Goal: Task Accomplishment & Management: Complete application form

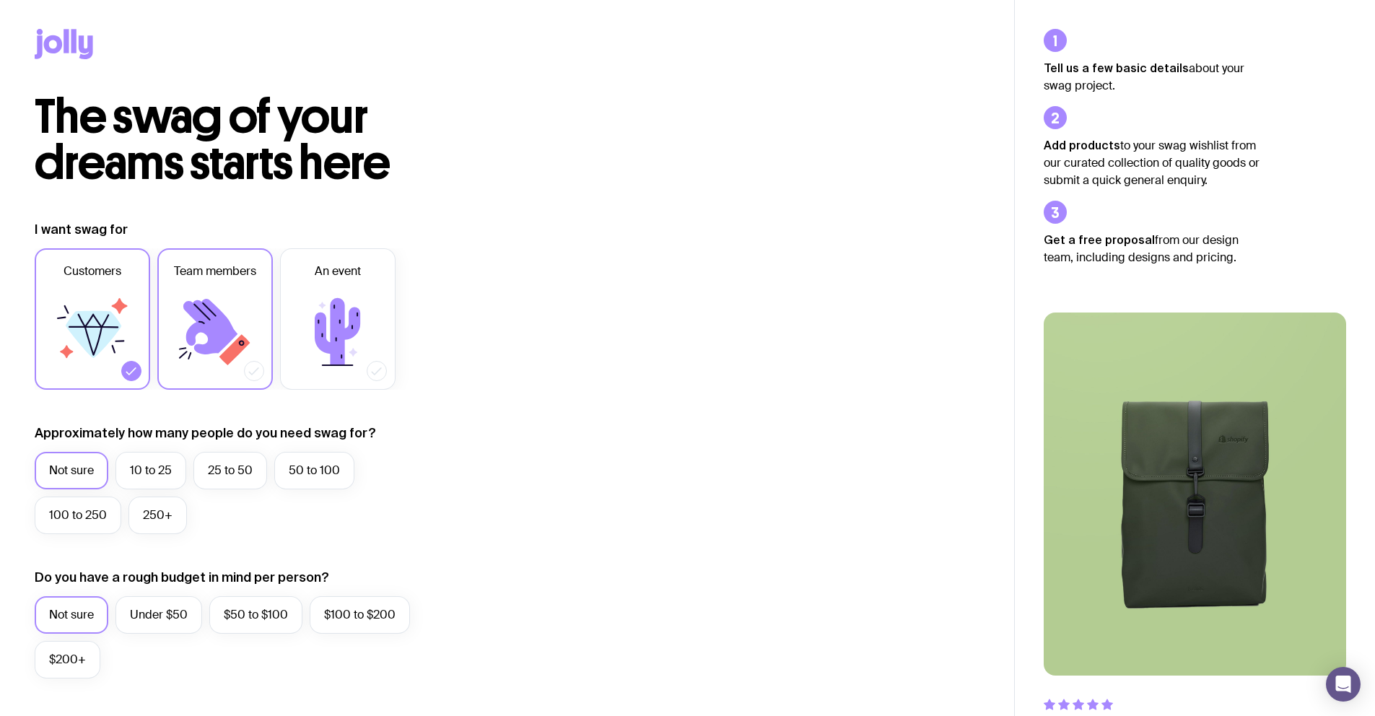
click at [189, 334] on icon at bounding box center [210, 327] width 54 height 56
click at [0, 0] on input "Team members" at bounding box center [0, 0] width 0 height 0
click at [189, 334] on icon at bounding box center [210, 327] width 54 height 56
click at [0, 0] on input "Team members" at bounding box center [0, 0] width 0 height 0
click at [112, 345] on icon at bounding box center [114, 349] width 4 height 9
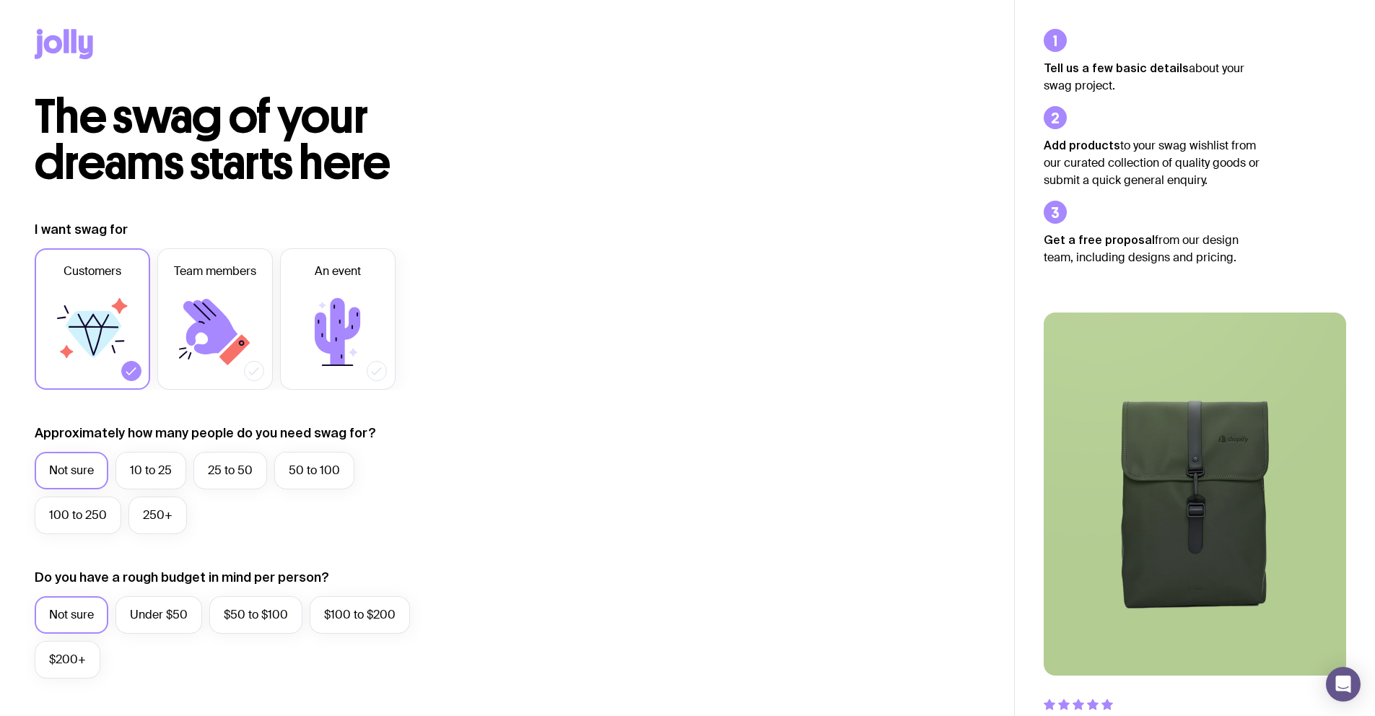
click at [0, 0] on input "Customers" at bounding box center [0, 0] width 0 height 0
click at [178, 339] on icon at bounding box center [215, 332] width 87 height 87
click at [0, 0] on input "Team members" at bounding box center [0, 0] width 0 height 0
click at [155, 479] on label "10 to 25" at bounding box center [151, 471] width 71 height 38
click at [0, 0] on input "10 to 25" at bounding box center [0, 0] width 0 height 0
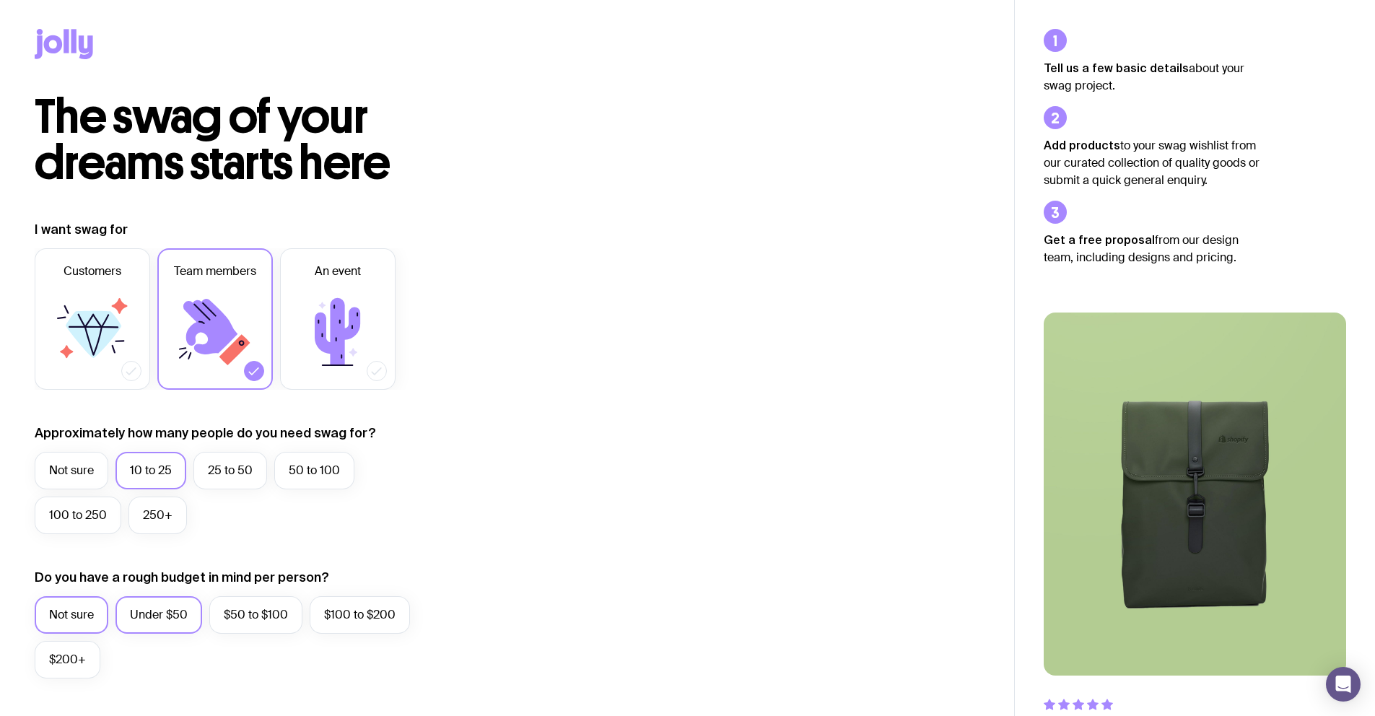
click at [192, 599] on label "Under $50" at bounding box center [159, 615] width 87 height 38
click at [0, 0] on input "Under $50" at bounding box center [0, 0] width 0 height 0
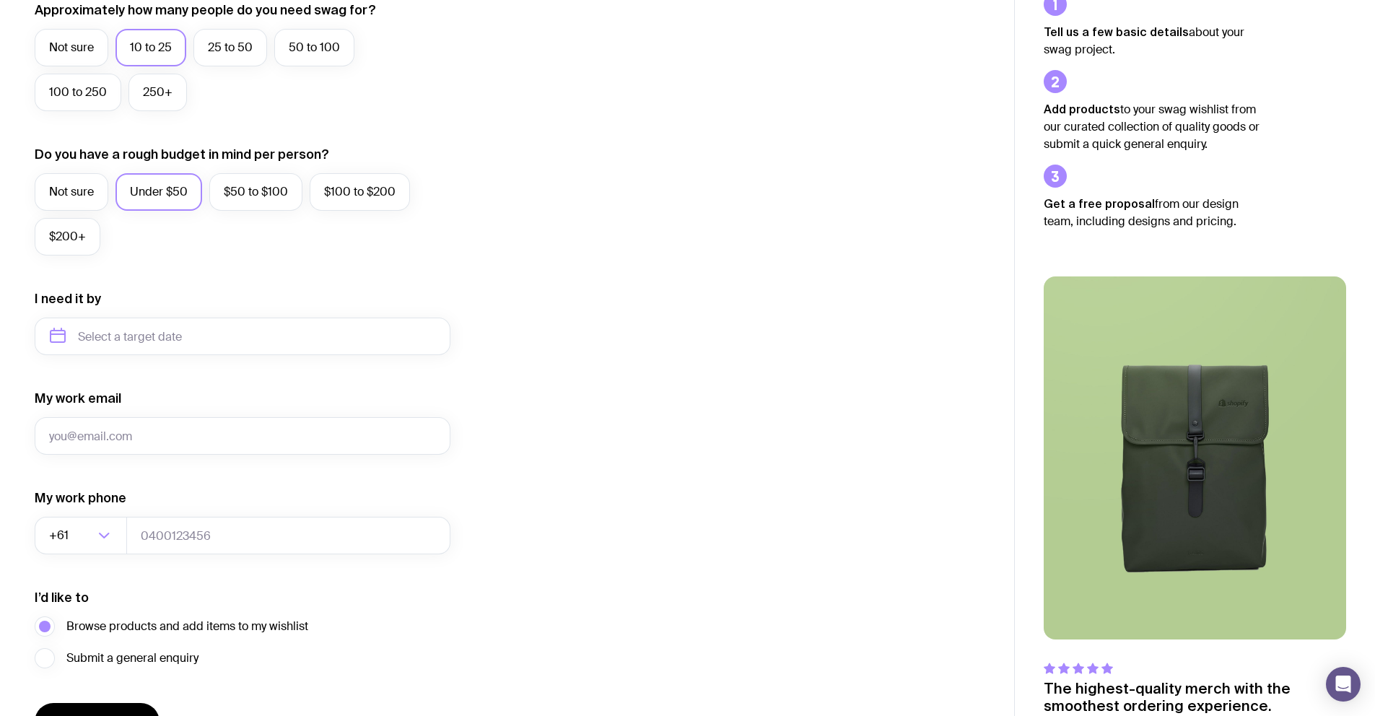
scroll to position [39, 0]
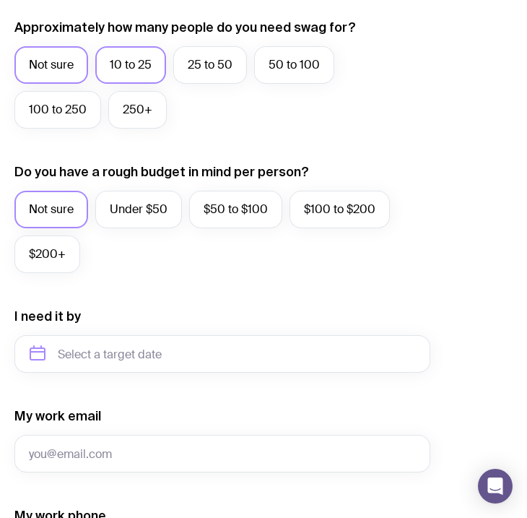
scroll to position [697, 0]
